Goal: Transaction & Acquisition: Purchase product/service

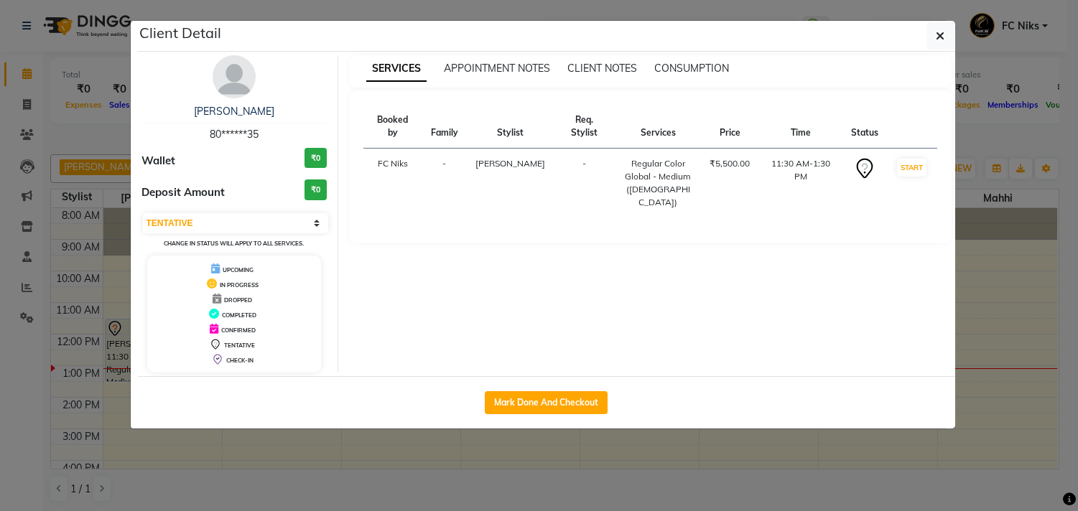
select select "7"
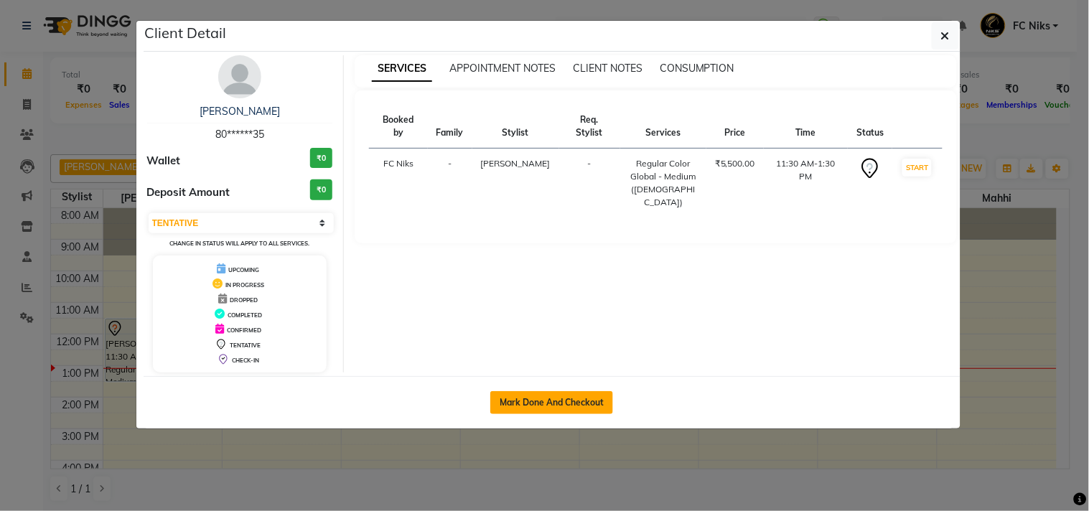
click at [518, 400] on button "Mark Done And Checkout" at bounding box center [551, 402] width 123 height 23
select select "7"
select select "service"
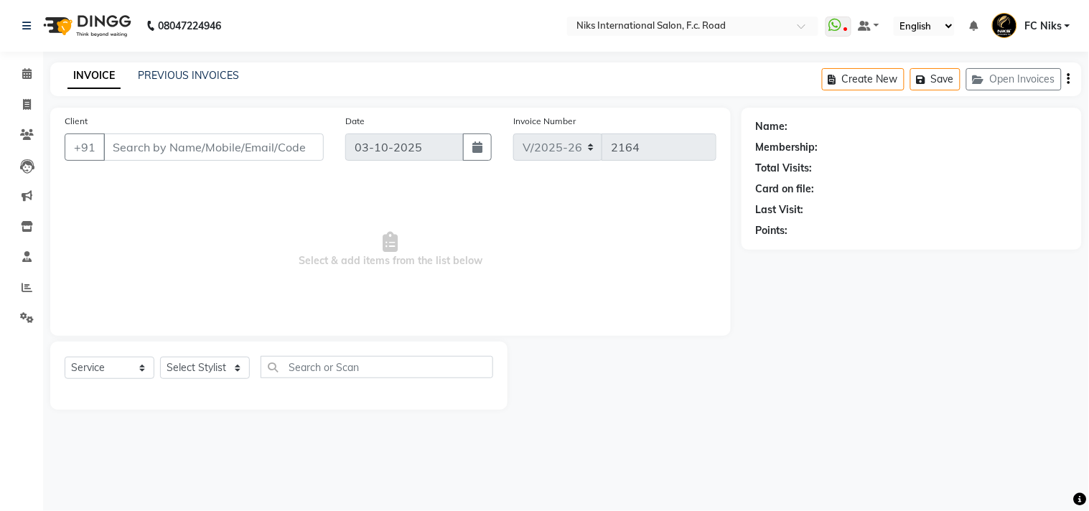
type input "80******35"
select select "159"
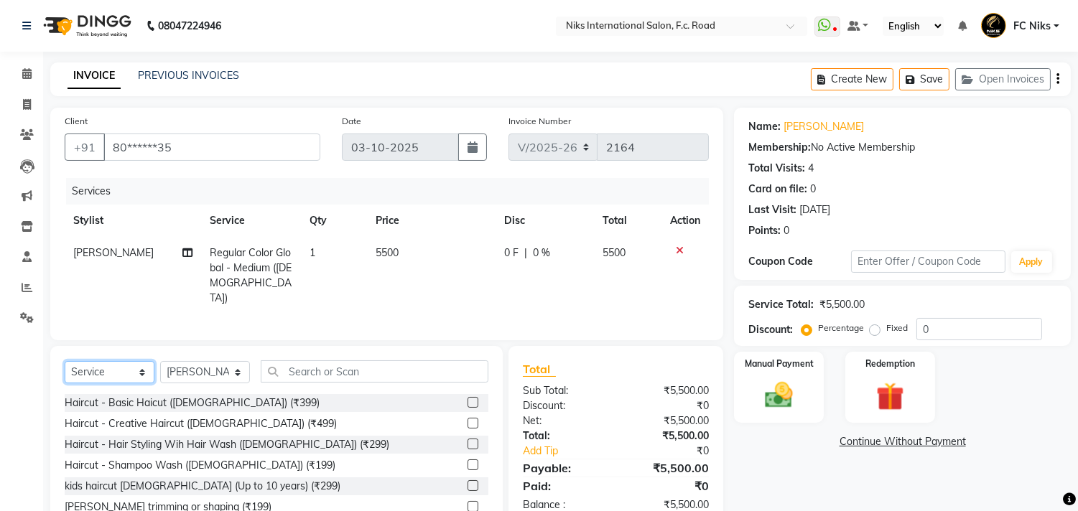
click at [126, 371] on select "Select Service Product Membership Package Voucher Prepaid Gift Card" at bounding box center [110, 372] width 90 height 22
select select "membership"
click at [65, 361] on select "Select Service Product Membership Package Voucher Prepaid Gift Card" at bounding box center [110, 372] width 90 height 22
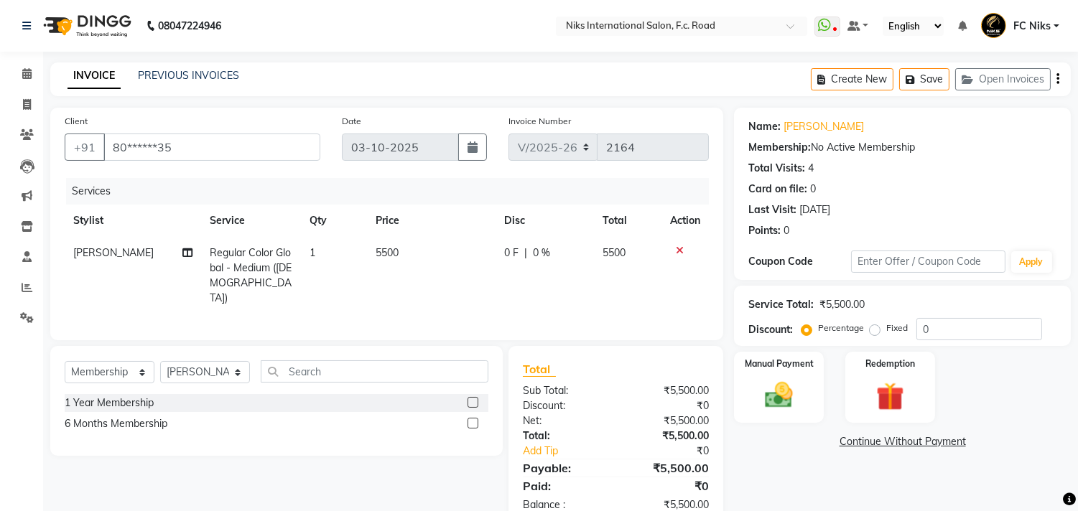
click at [443, 256] on td "5500" at bounding box center [431, 276] width 129 height 78
select select "159"
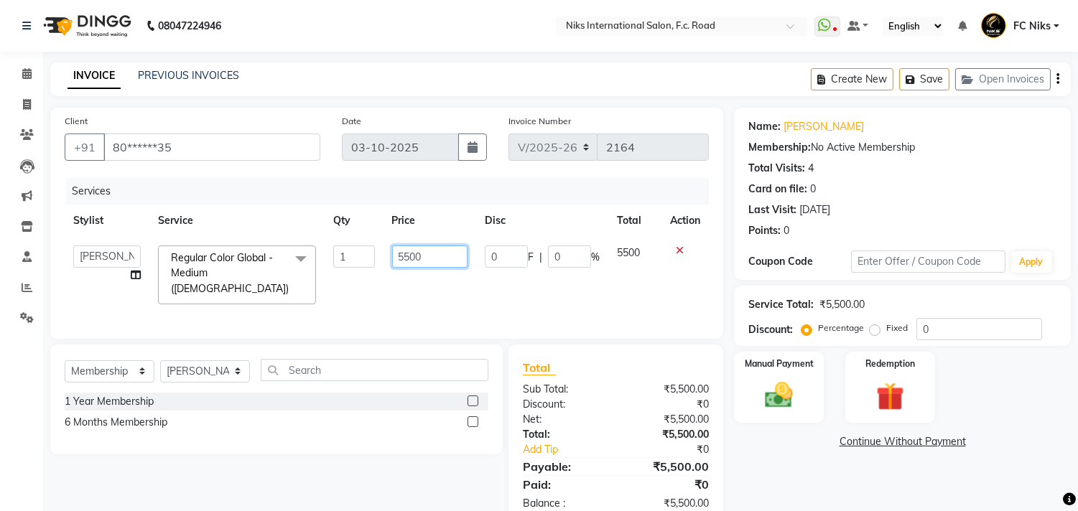
drag, startPoint x: 434, startPoint y: 257, endPoint x: 386, endPoint y: 250, distance: 48.6
click at [386, 250] on td "5500" at bounding box center [429, 275] width 93 height 76
type input "6000"
click at [139, 394] on div "1 Year Membership" at bounding box center [109, 401] width 89 height 15
select select "select"
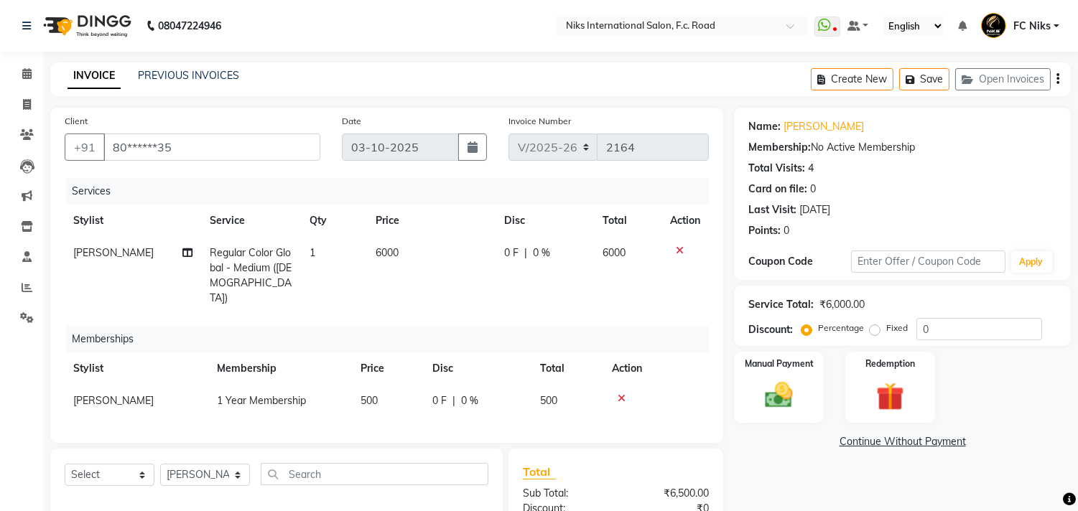
click at [397, 391] on td "500" at bounding box center [388, 401] width 72 height 32
select select "159"
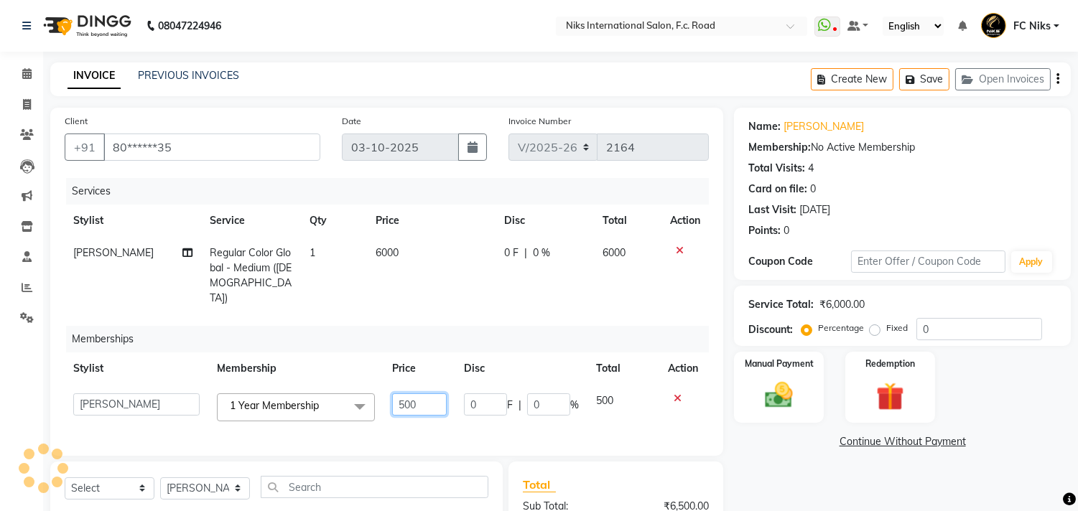
drag, startPoint x: 422, startPoint y: 381, endPoint x: 363, endPoint y: 389, distance: 60.2
click at [363, 389] on tr "Abhishek [PERSON_NAME] [PERSON_NAME] CA [PERSON_NAME] FC Niks [PERSON_NAME] [PE…" at bounding box center [387, 407] width 644 height 45
type input "1"
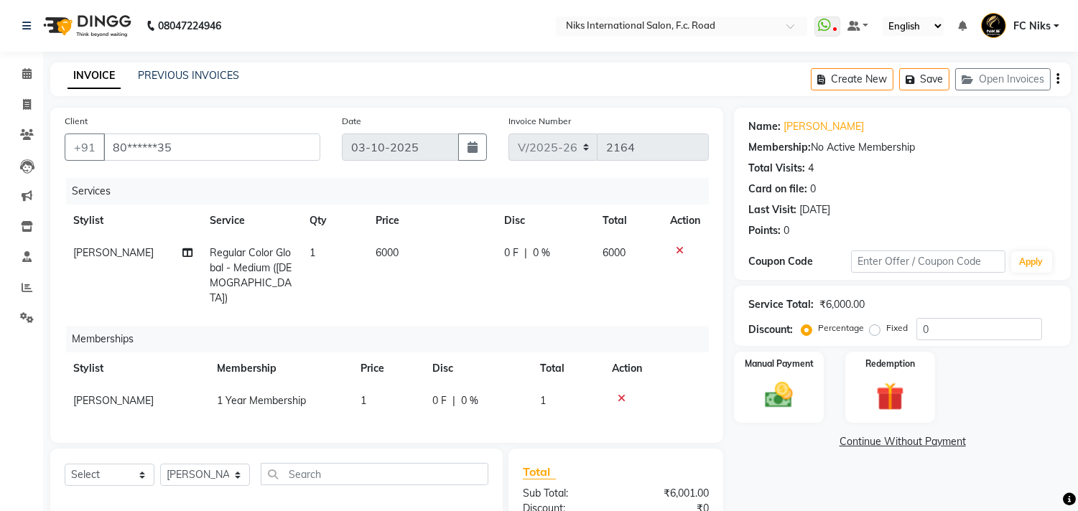
click at [436, 304] on div "Services Stylist Service Qty Price Disc Total Action [PERSON_NAME] Regular Colo…" at bounding box center [387, 303] width 644 height 251
click at [801, 386] on img at bounding box center [778, 396] width 47 height 34
click at [858, 445] on span "CARD" at bounding box center [853, 442] width 31 height 17
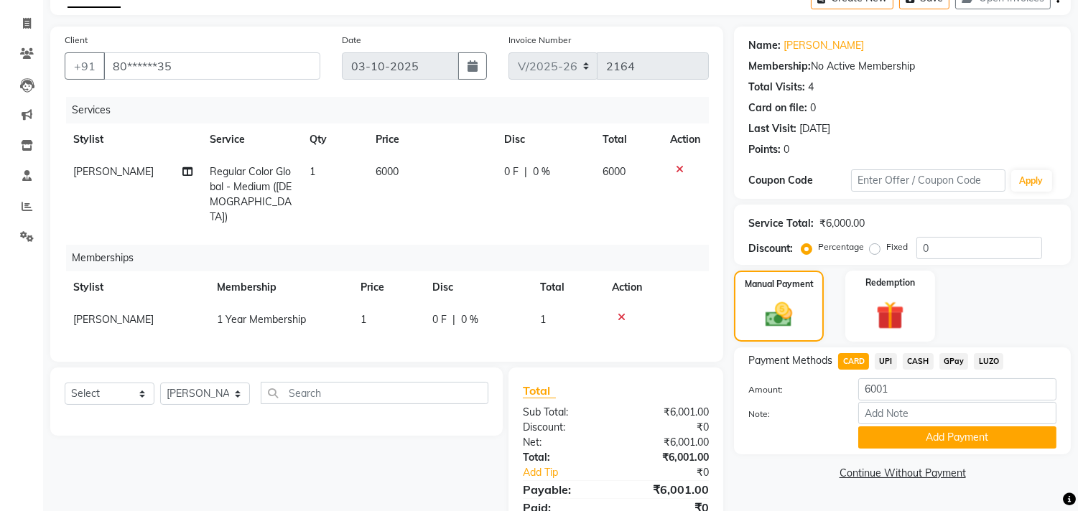
scroll to position [106, 0]
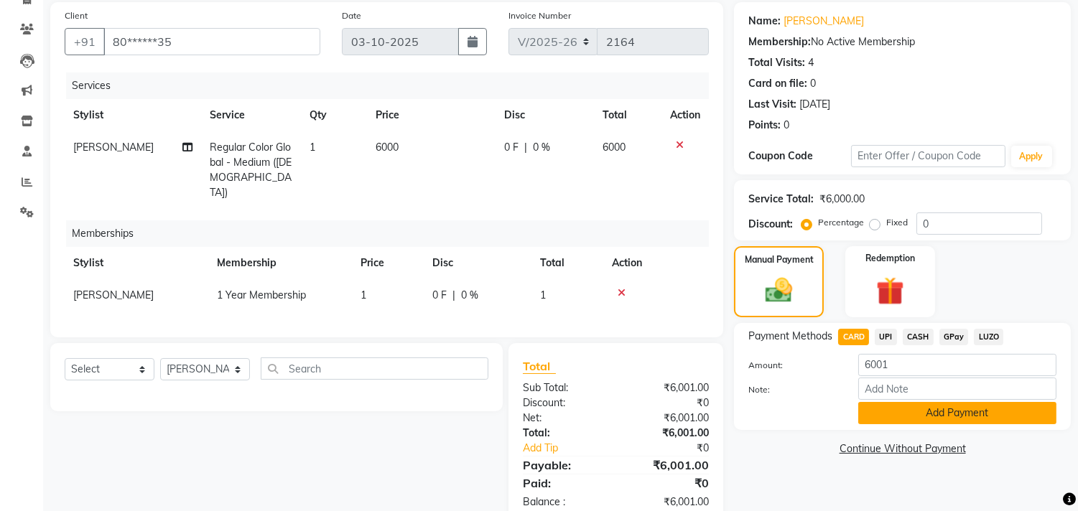
click at [906, 413] on button "Add Payment" at bounding box center [957, 413] width 198 height 22
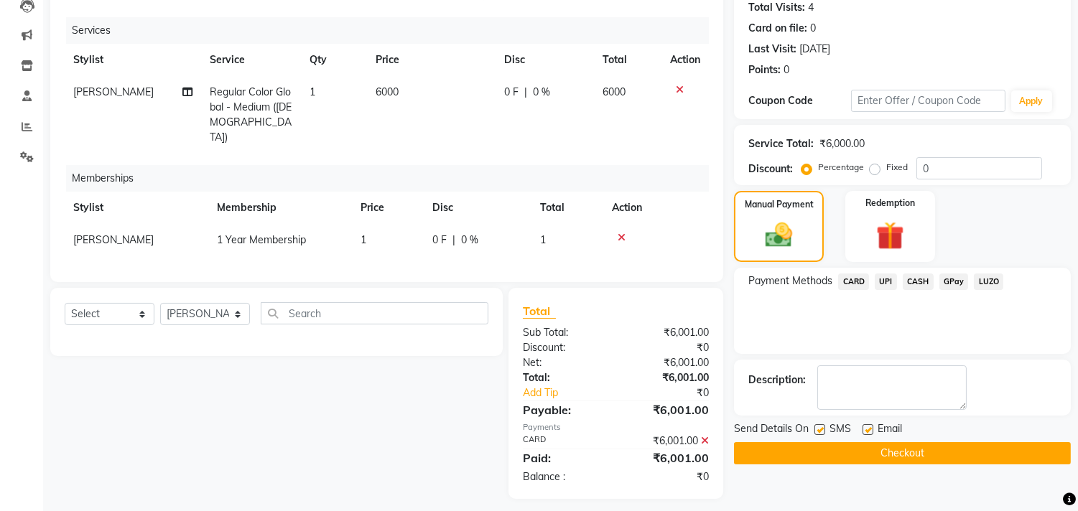
scroll to position [167, 0]
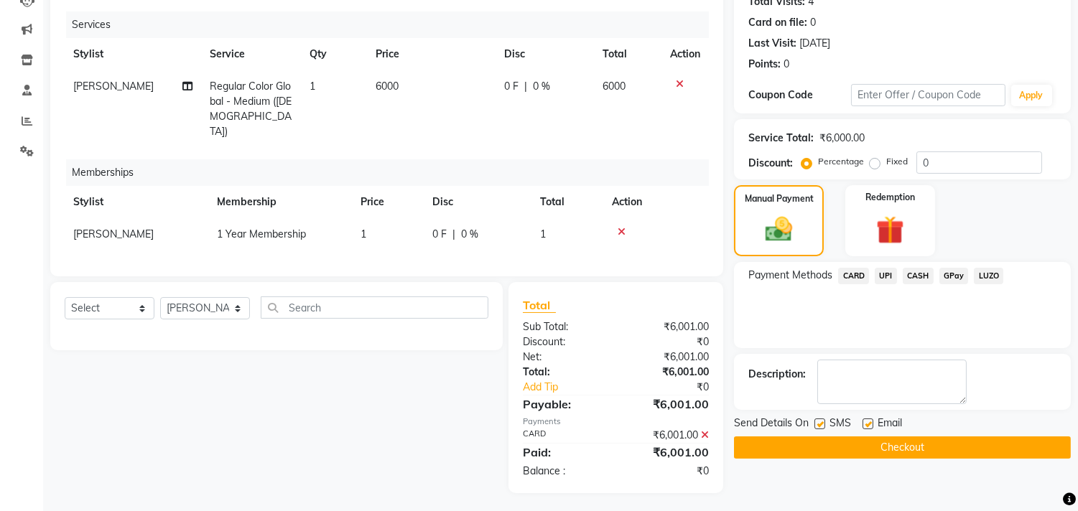
click at [898, 445] on button "Checkout" at bounding box center [902, 448] width 337 height 22
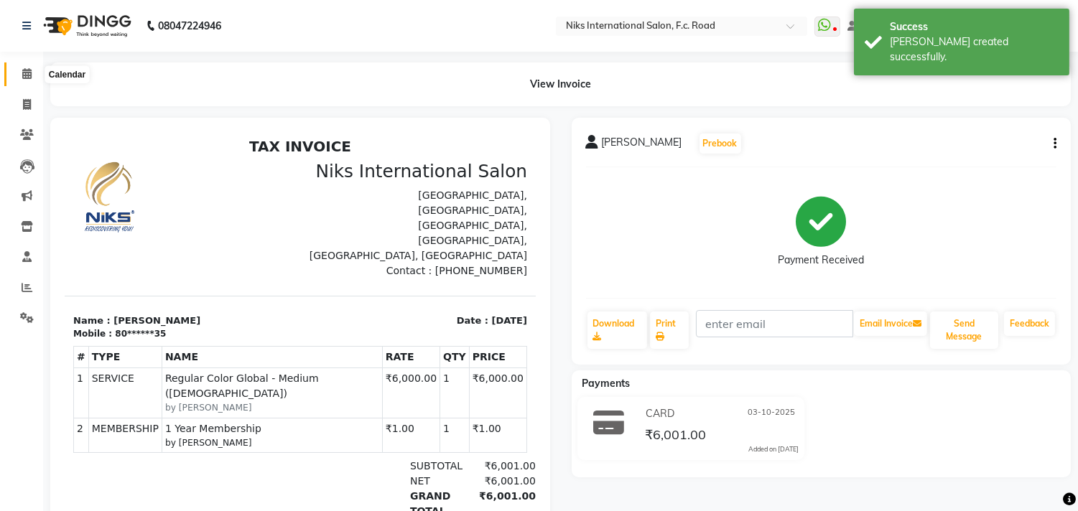
click at [29, 74] on icon at bounding box center [26, 73] width 9 height 11
